Goal: Information Seeking & Learning: Understand process/instructions

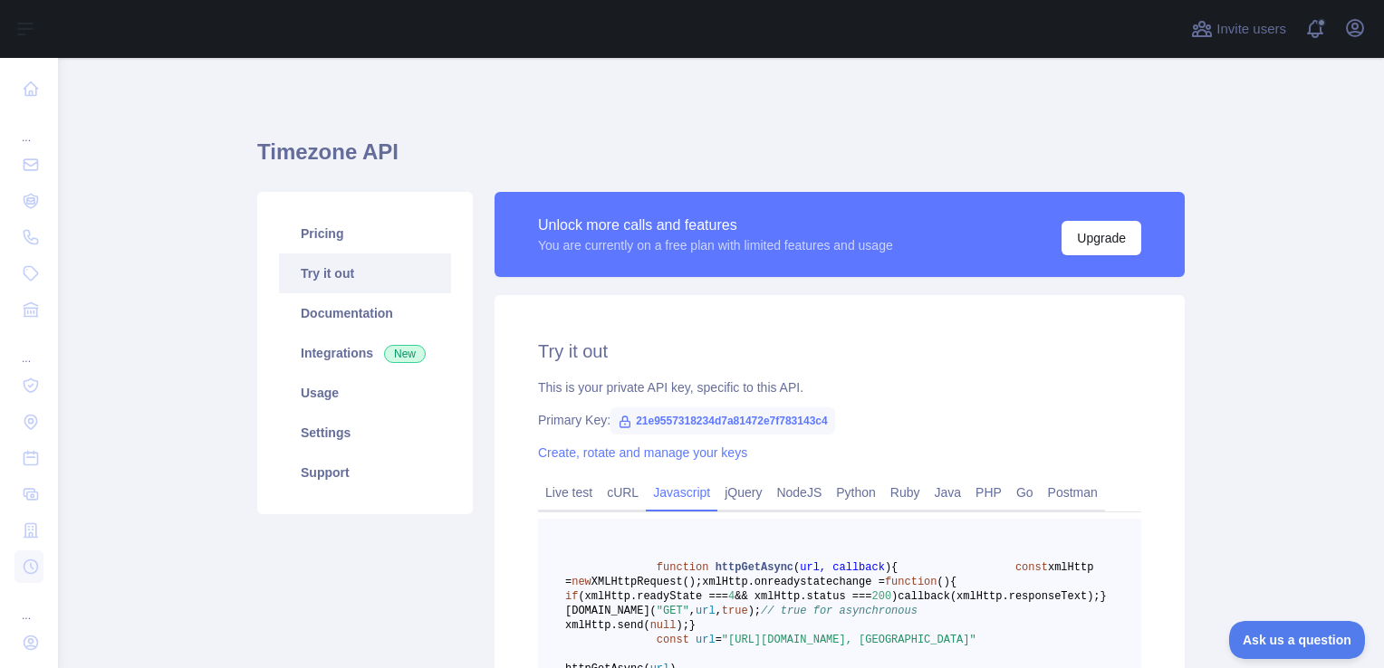
scroll to position [175, 0]
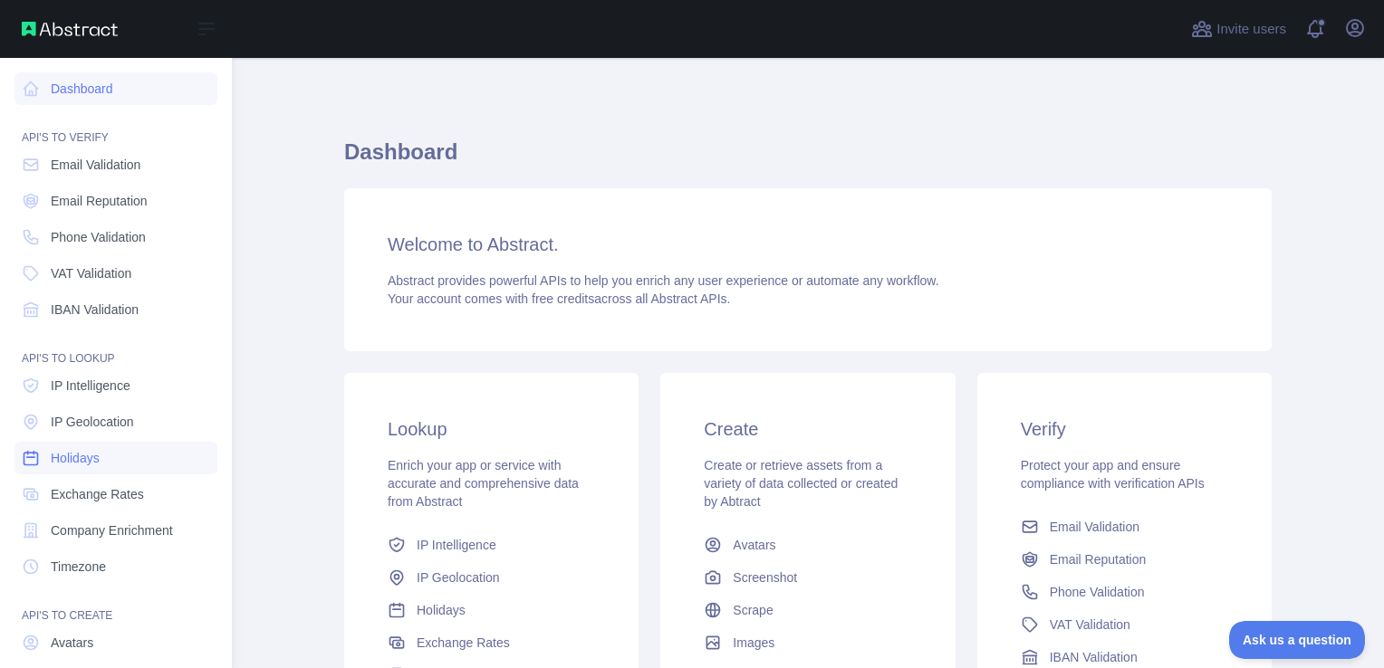
click at [126, 459] on link "Holidays" at bounding box center [115, 458] width 203 height 33
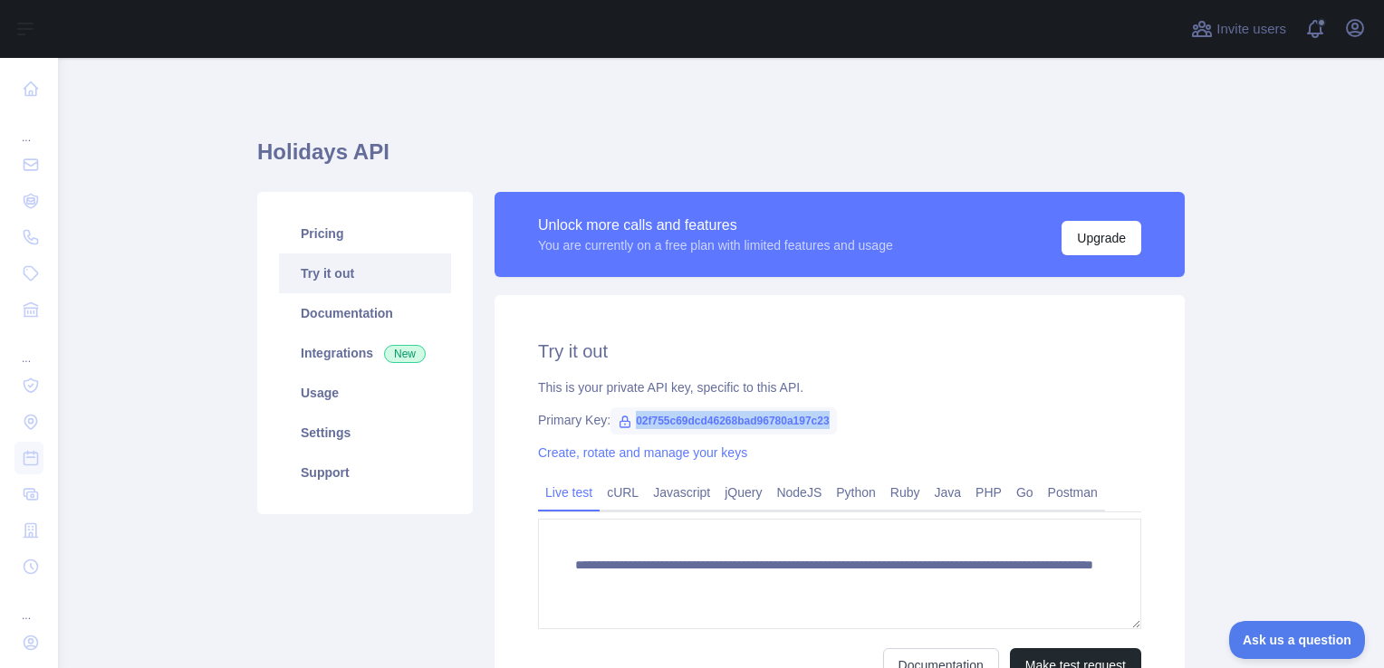
drag, startPoint x: 626, startPoint y: 414, endPoint x: 832, endPoint y: 429, distance: 207.1
click at [832, 429] on div "Primary Key: 02f755c69dcd46268bad96780a197c23" at bounding box center [839, 420] width 603 height 18
copy span "02f755c69dcd46268bad96780a197c23"
click at [638, 418] on span "02f755c69dcd46268bad96780a197c23" at bounding box center [723, 421] width 226 height 27
drag, startPoint x: 625, startPoint y: 421, endPoint x: 825, endPoint y: 416, distance: 200.2
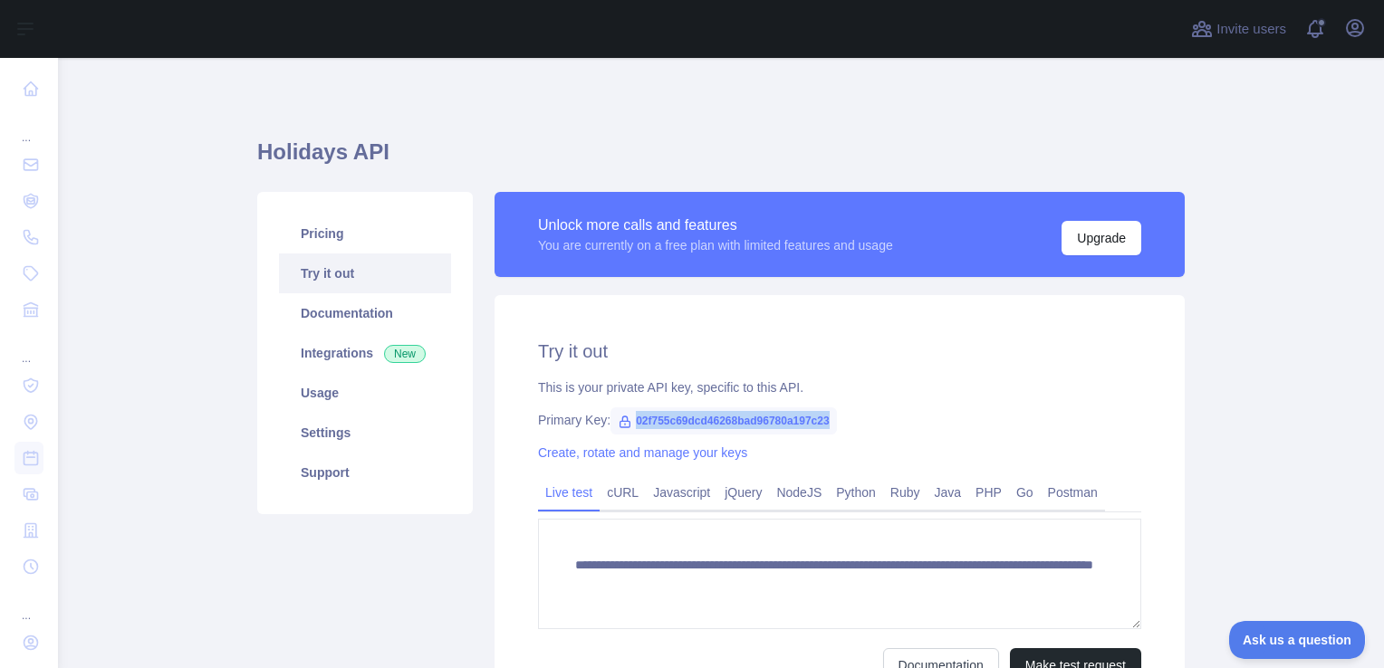
click at [825, 416] on span "02f755c69dcd46268bad96780a197c23" at bounding box center [723, 421] width 226 height 27
copy span "02f755c69dcd46268bad96780a197c23"
click at [301, 411] on link "Usage" at bounding box center [365, 393] width 172 height 40
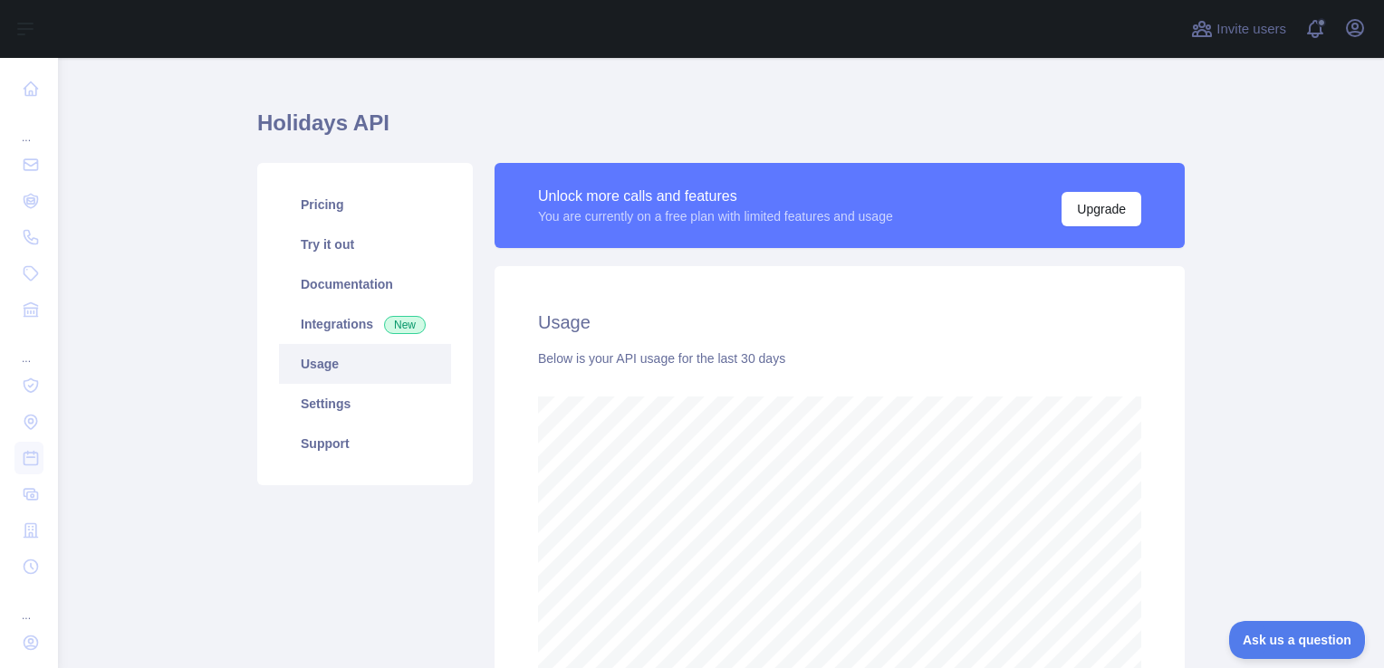
scroll to position [28, 0]
click at [389, 215] on link "Pricing" at bounding box center [365, 206] width 172 height 40
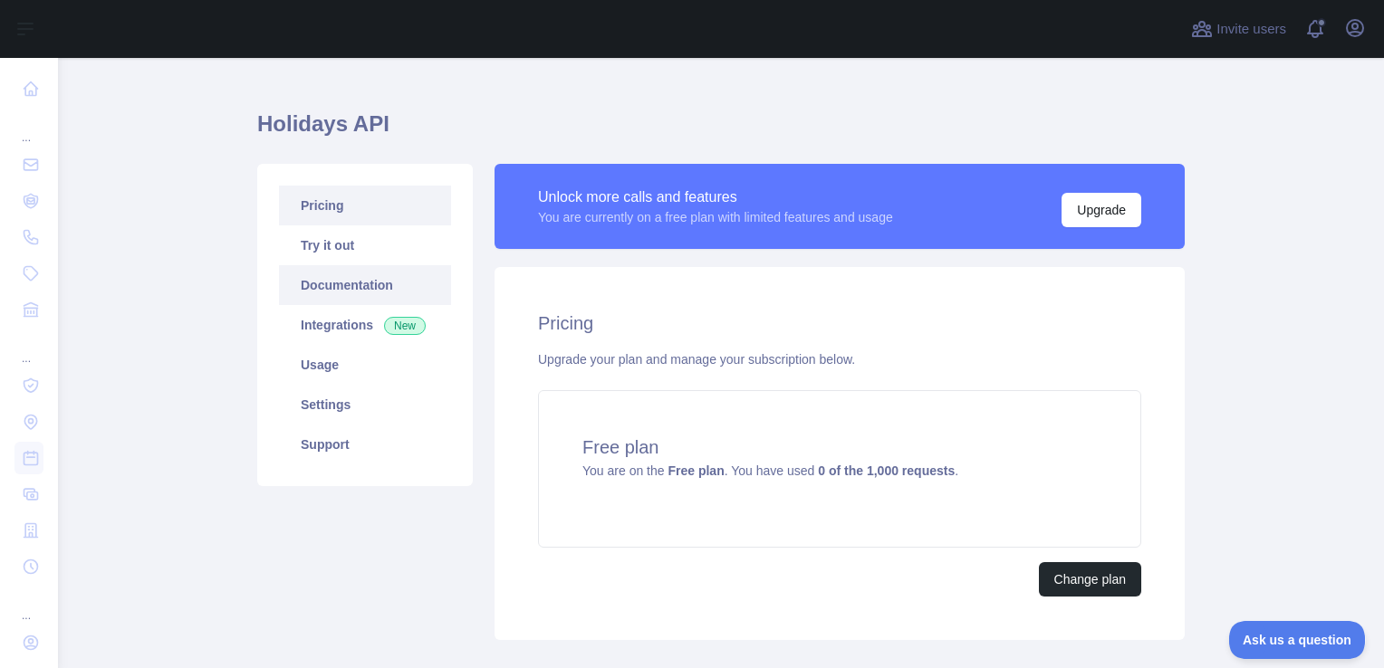
click at [348, 270] on link "Documentation" at bounding box center [365, 285] width 172 height 40
click at [338, 250] on link "Try it out" at bounding box center [365, 246] width 172 height 40
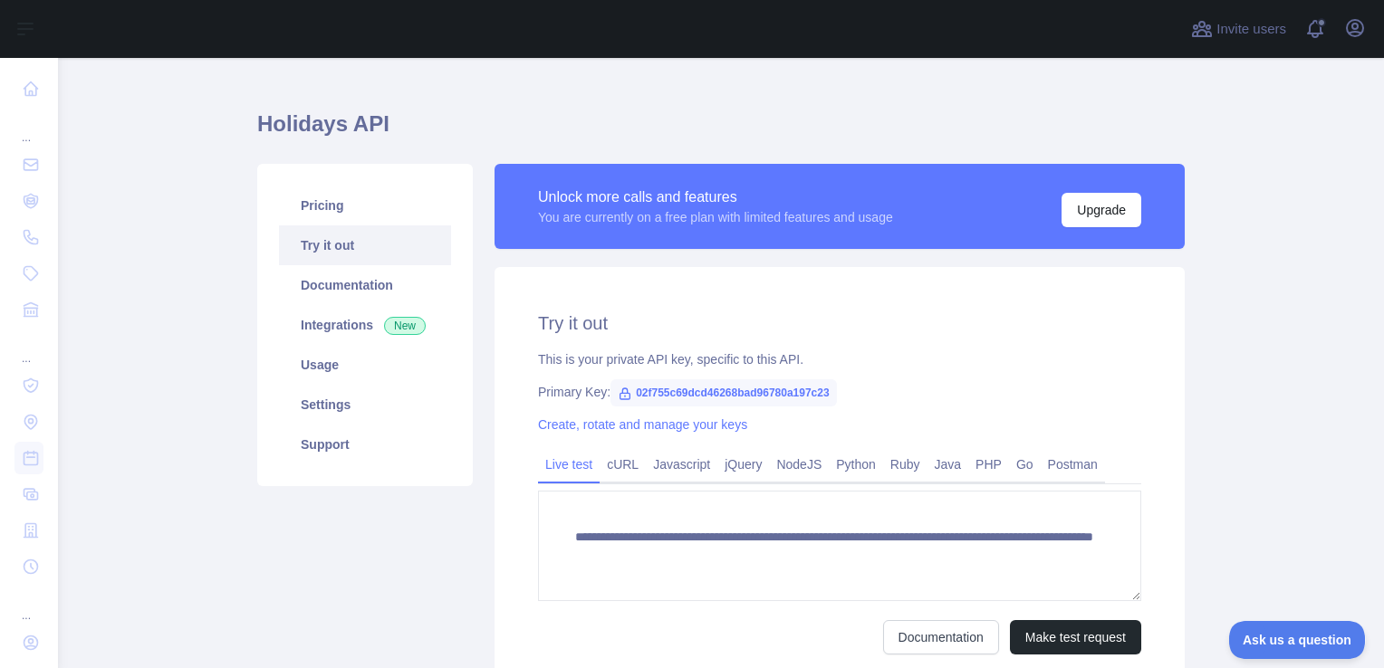
scroll to position [190, 0]
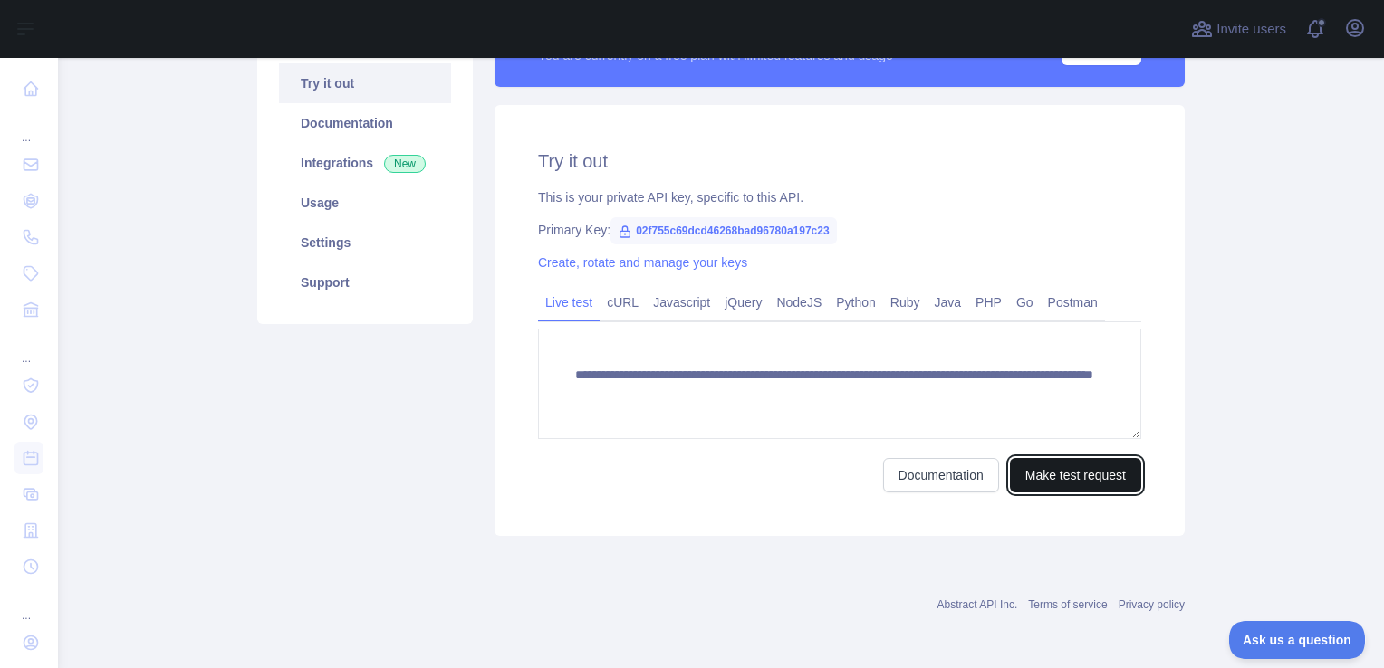
click at [1048, 473] on button "Make test request" at bounding box center [1075, 475] width 131 height 34
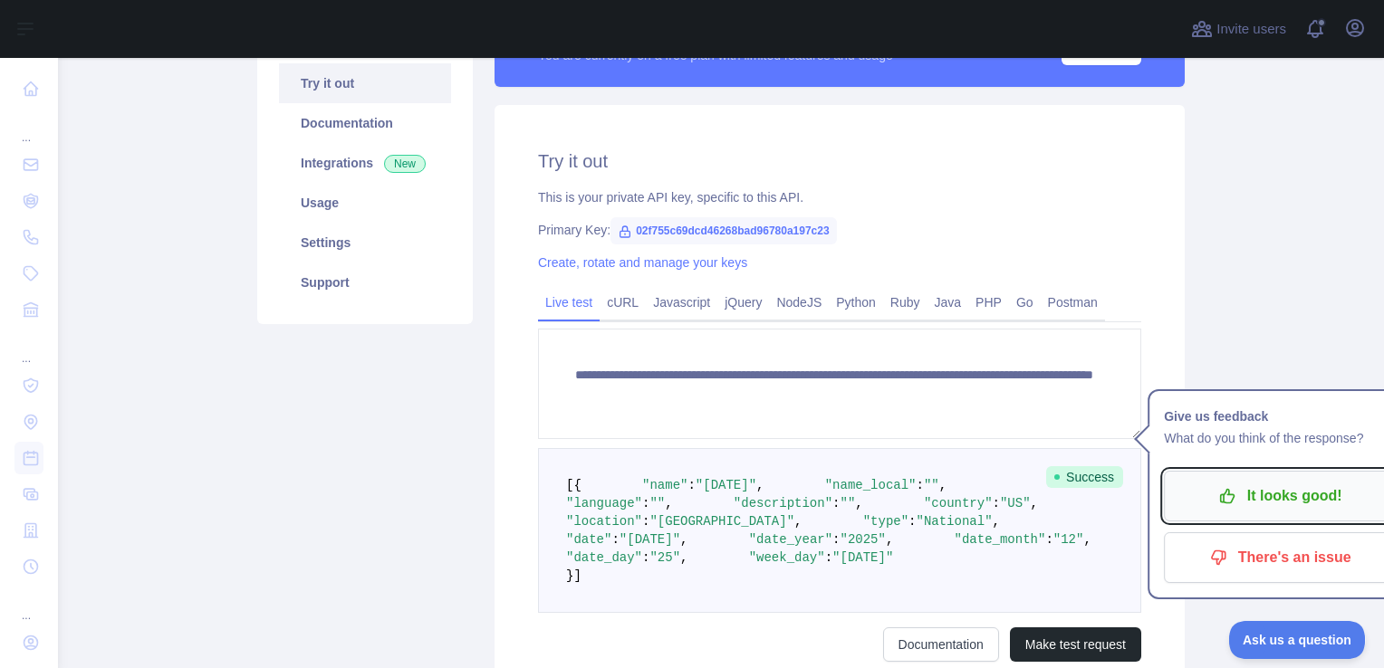
click at [1213, 509] on p "It looks good!" at bounding box center [1279, 496] width 205 height 31
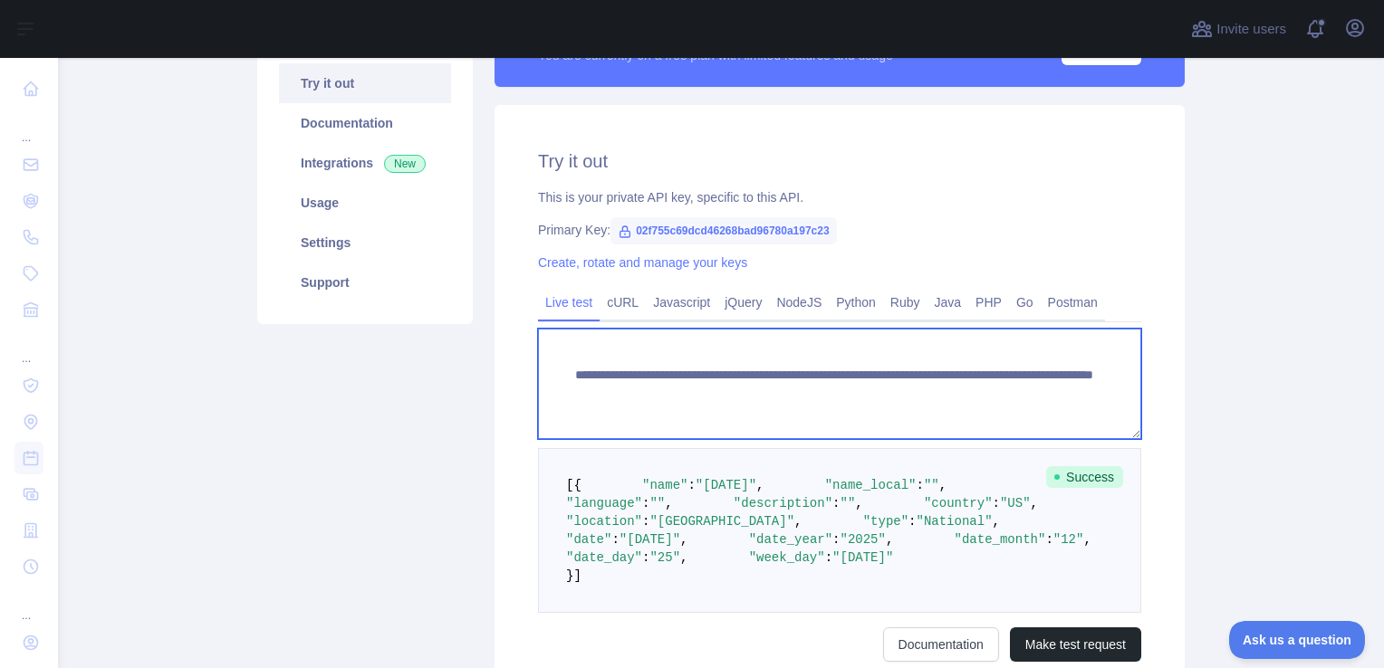
drag, startPoint x: 633, startPoint y: 416, endPoint x: 569, endPoint y: 360, distance: 84.8
click at [569, 360] on textarea "**********" at bounding box center [839, 384] width 603 height 110
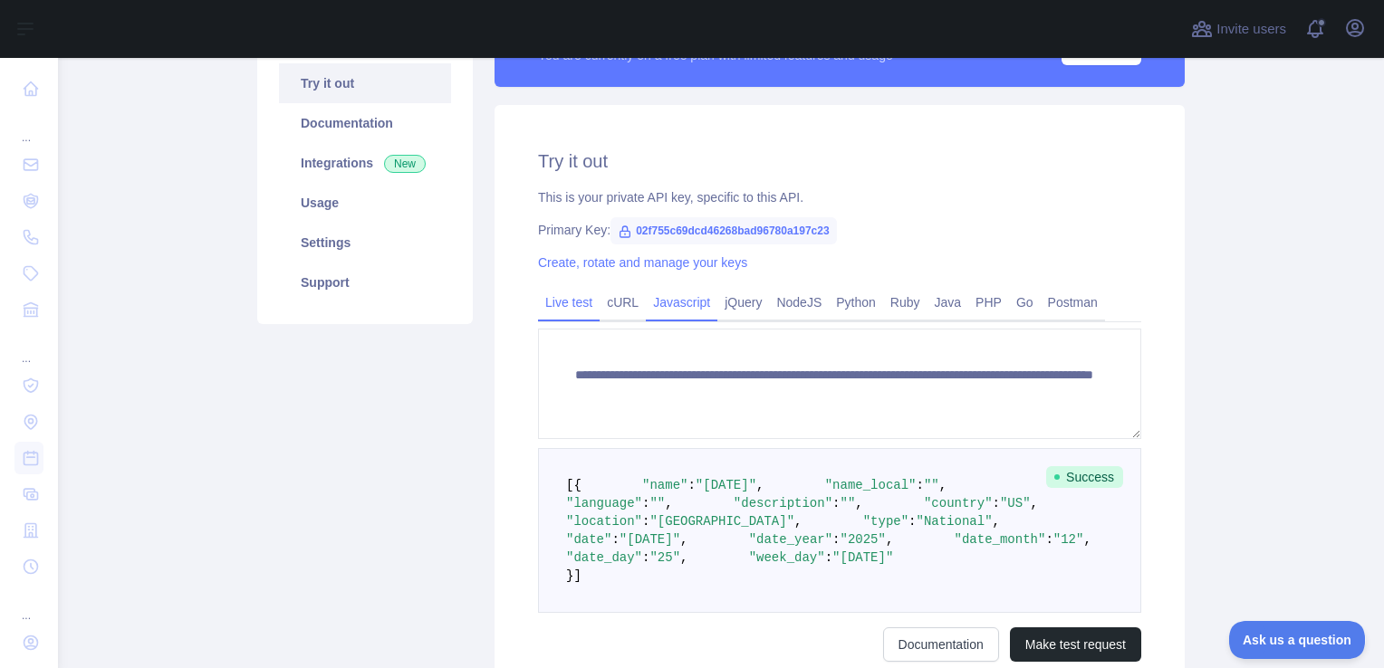
click at [657, 291] on link "Javascript" at bounding box center [682, 302] width 72 height 29
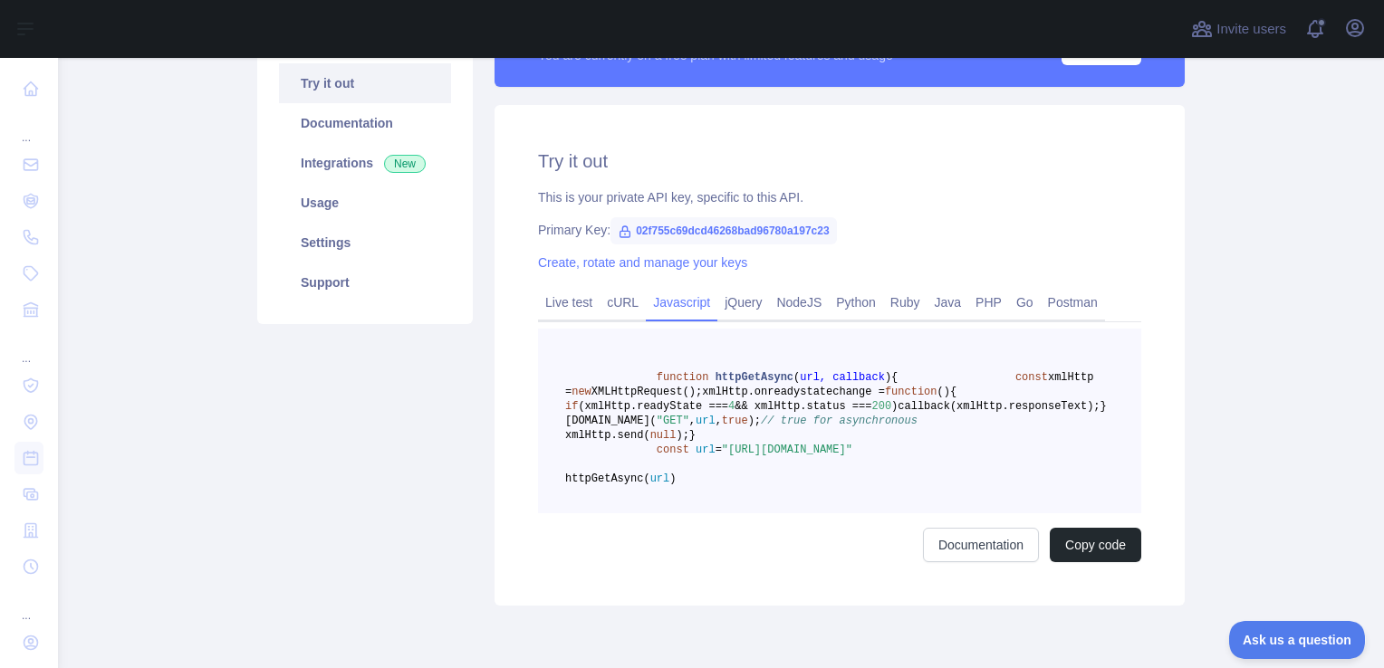
click at [741, 456] on span ""https://holidays.abstractapi.com/v1/?api_key=02f755c69dcd46268bad96780a197c23&…" at bounding box center [787, 450] width 130 height 13
click at [331, 132] on link "Documentation" at bounding box center [365, 123] width 172 height 40
drag, startPoint x: 720, startPoint y: 524, endPoint x: 1018, endPoint y: 539, distance: 298.3
click at [852, 456] on span ""https://holidays.abstractapi.com/v1/?api_key=02f755c69dcd46268bad96780a197c23&…" at bounding box center [787, 450] width 130 height 13
copy span "https://holidays.abstractapi.com/v1/?api_key=02f755c69dcd46268bad96780a197c23&c…"
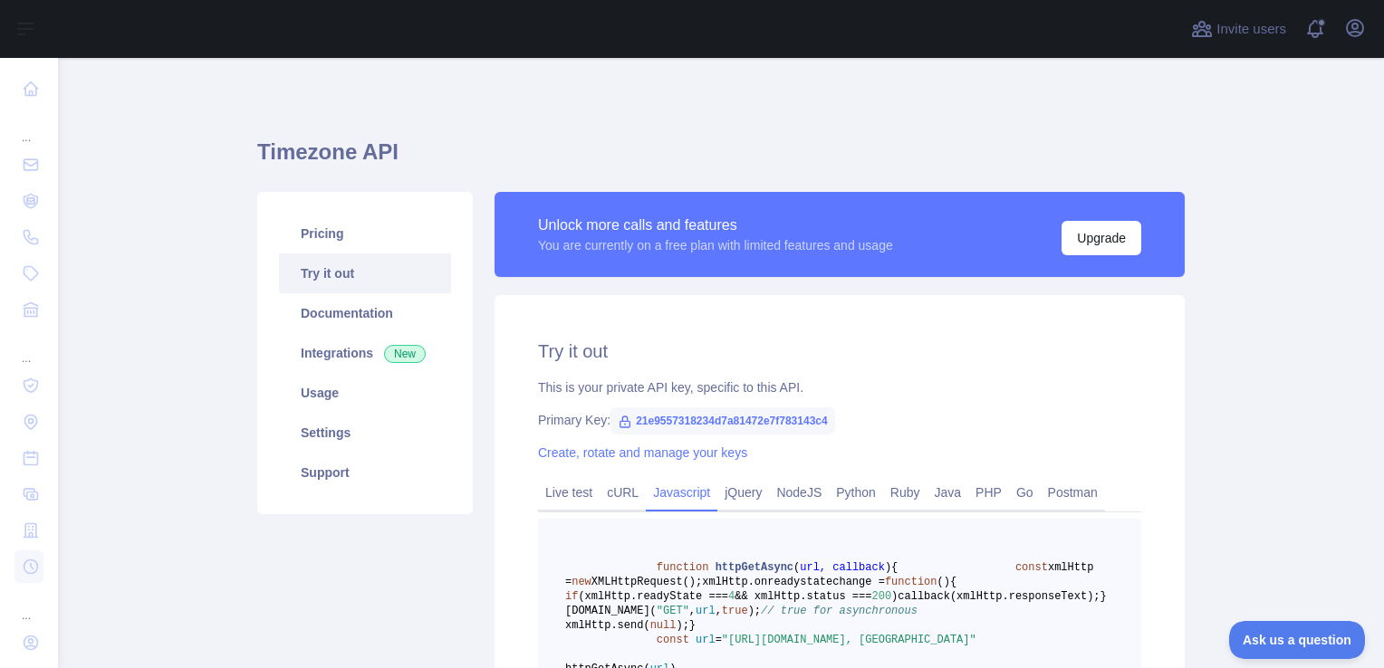
scroll to position [175, 0]
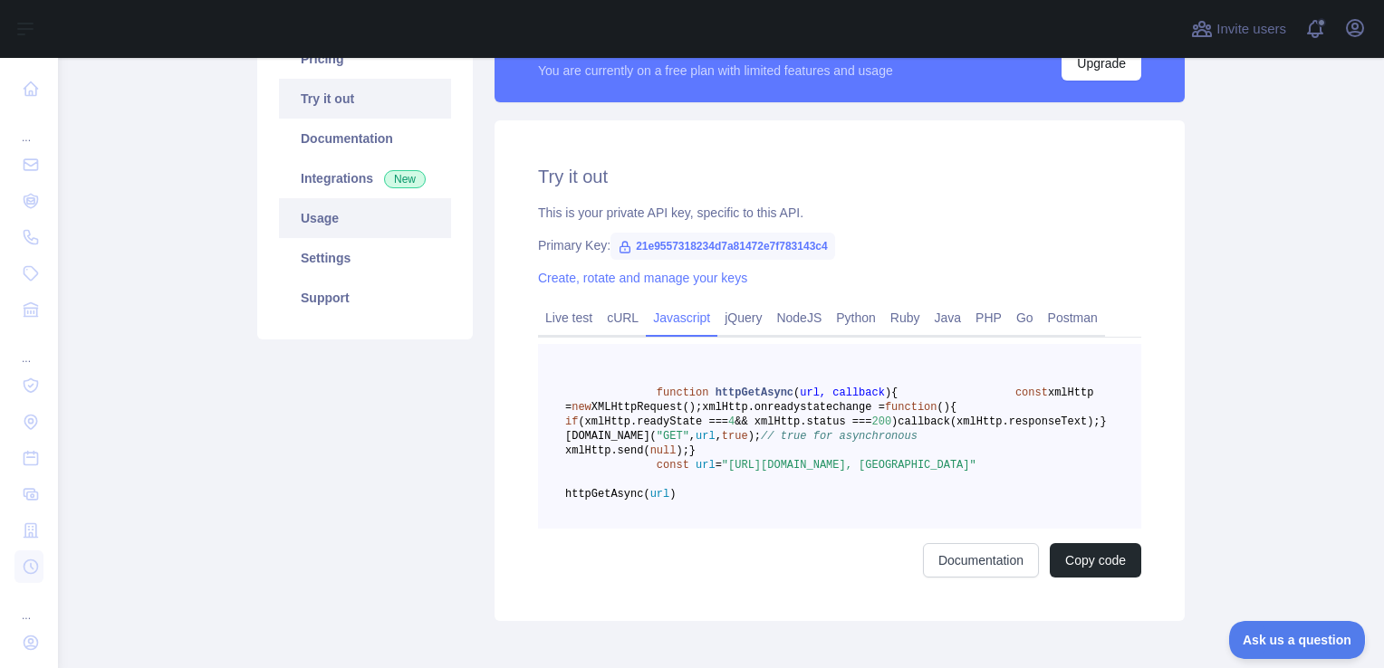
click at [364, 236] on link "Usage" at bounding box center [365, 218] width 172 height 40
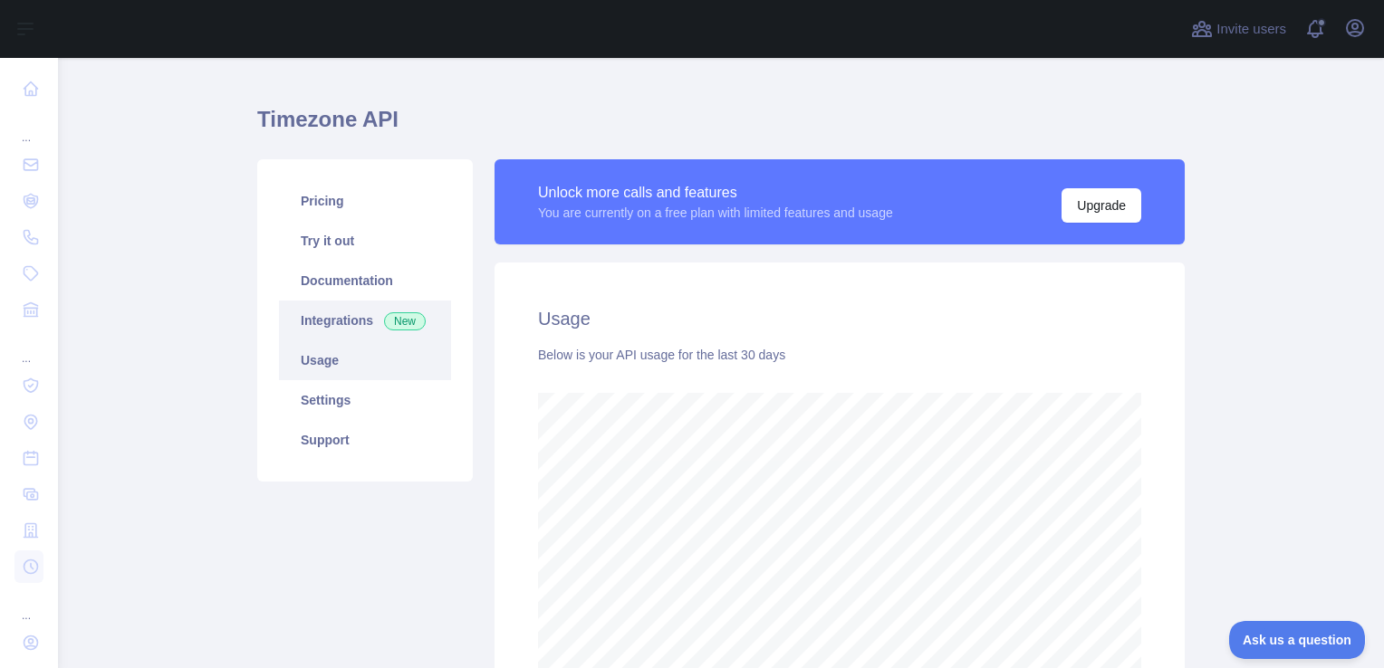
scroll to position [29, 0]
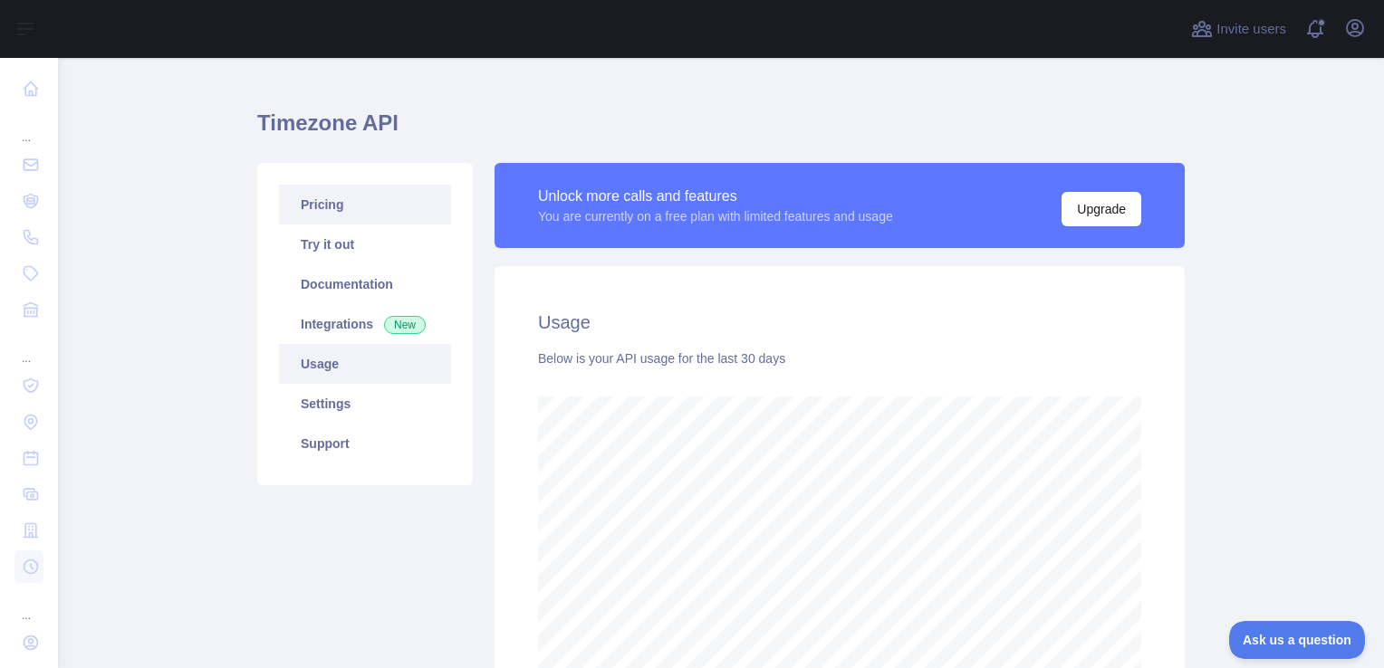
click at [351, 201] on link "Pricing" at bounding box center [365, 205] width 172 height 40
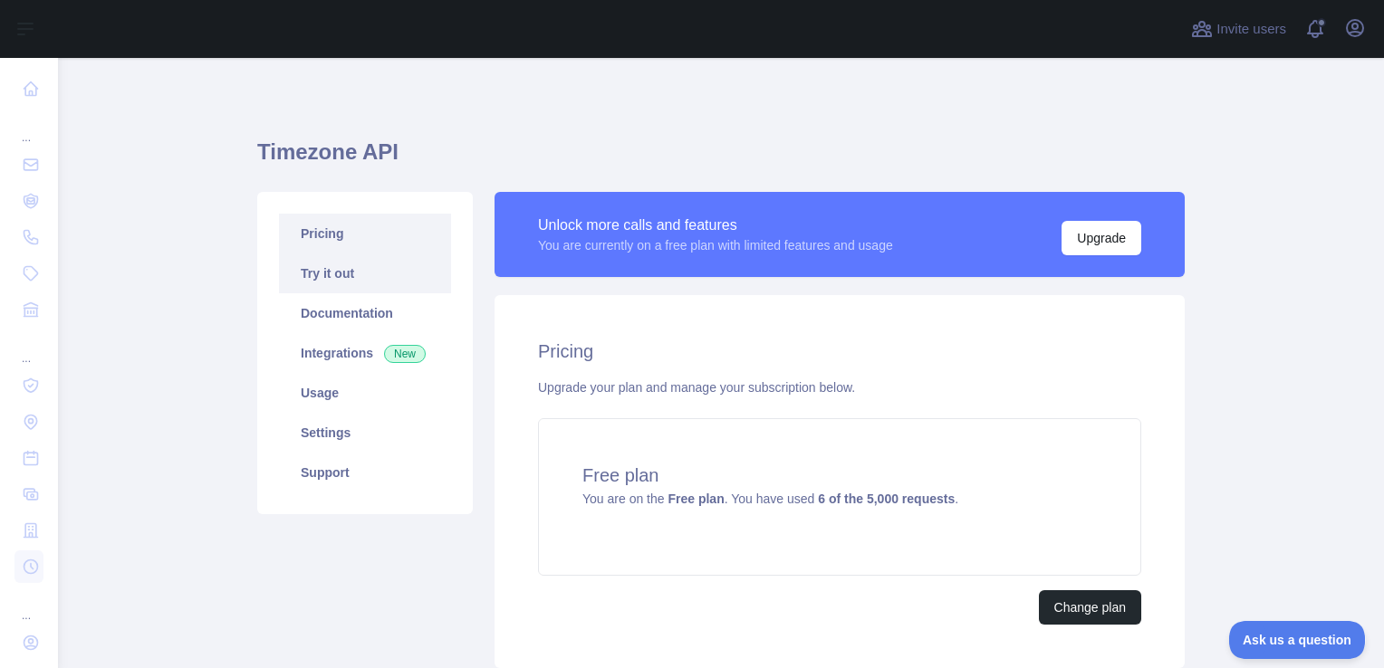
click at [322, 277] on link "Try it out" at bounding box center [365, 274] width 172 height 40
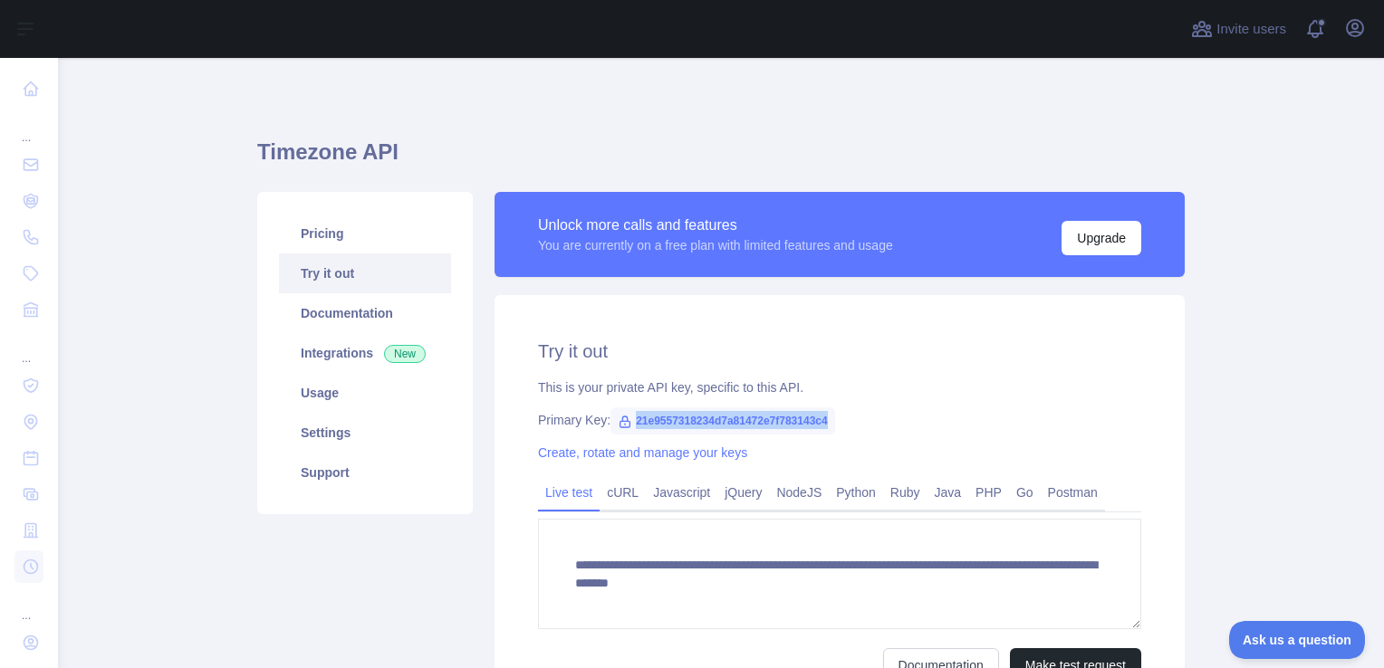
drag, startPoint x: 627, startPoint y: 420, endPoint x: 827, endPoint y: 418, distance: 200.2
click at [827, 418] on span "21e9557318234d7a81472e7f783143c4" at bounding box center [722, 421] width 225 height 27
copy span "21e9557318234d7a81472e7f783143c4"
